Goal: Task Accomplishment & Management: Manage account settings

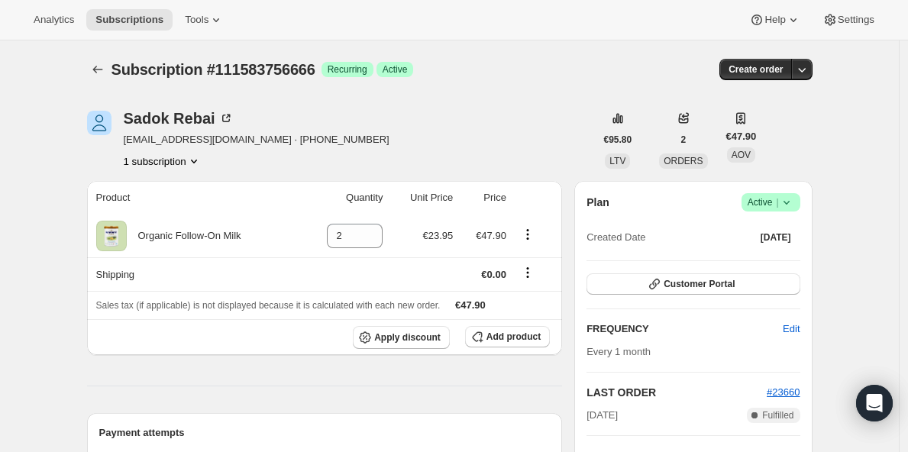
click at [772, 205] on span "Active |" at bounding box center [771, 202] width 47 height 15
click at [759, 261] on span "Cancel subscription" at bounding box center [770, 258] width 86 height 11
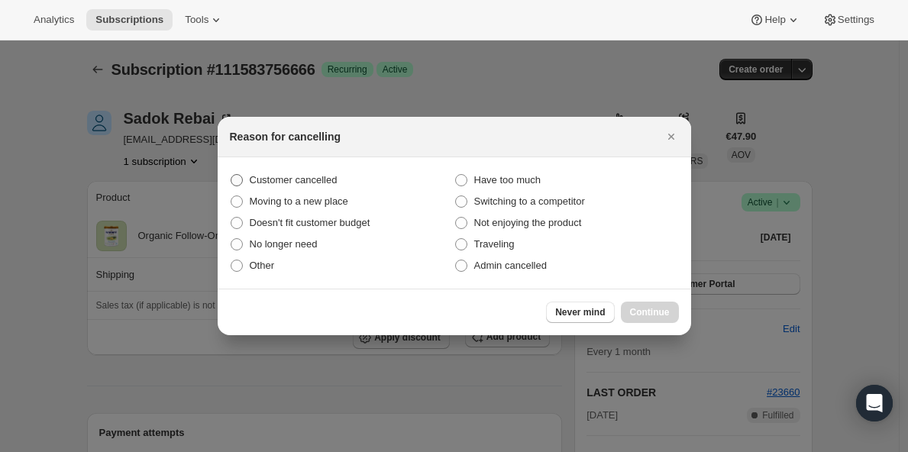
click at [309, 185] on span "Customer cancelled" at bounding box center [294, 179] width 88 height 11
click at [231, 175] on input "Customer cancelled" at bounding box center [231, 174] width 1 height 1
radio input "true"
click at [636, 308] on span "Continue" at bounding box center [650, 312] width 40 height 12
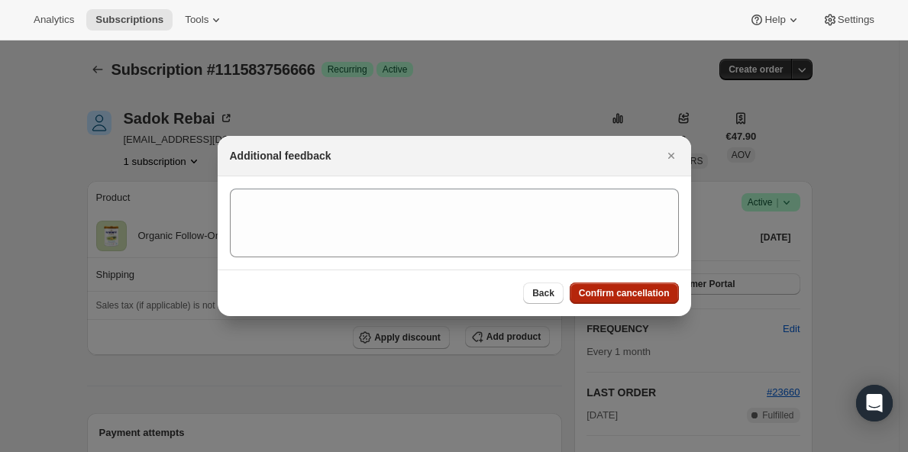
click at [617, 298] on span "Confirm cancellation" at bounding box center [624, 293] width 91 height 12
